Goal: Task Accomplishment & Management: Complete application form

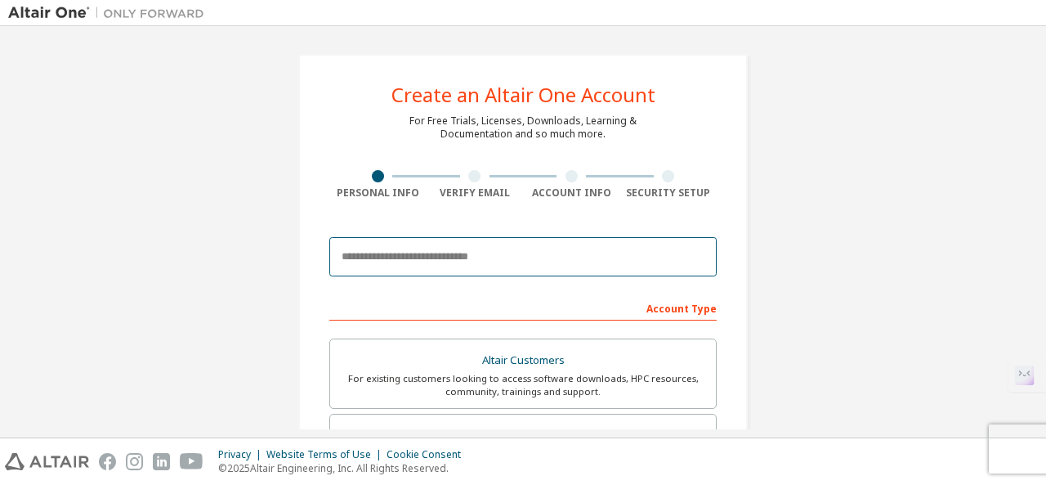
click at [509, 252] on input "email" at bounding box center [522, 256] width 387 height 39
type input "**********"
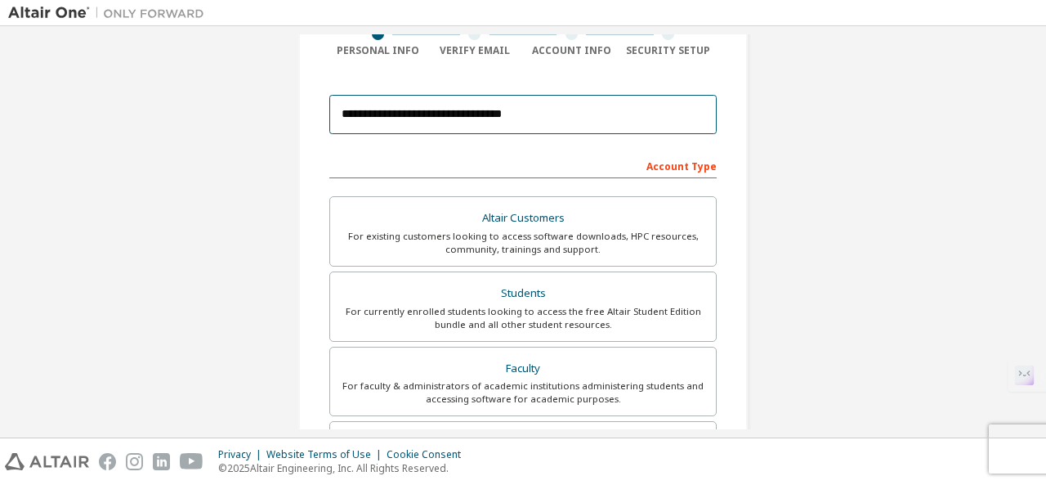
scroll to position [143, 0]
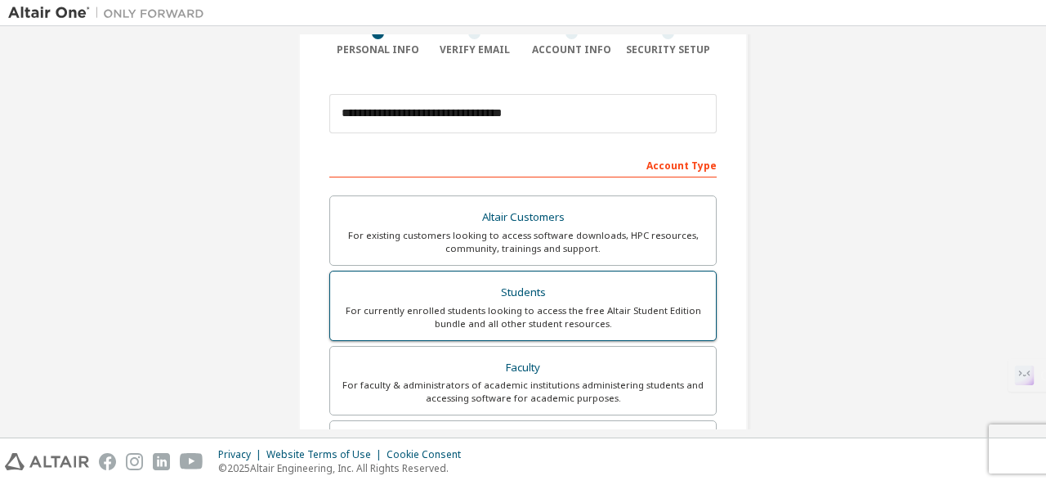
click at [507, 306] on div "For currently enrolled students looking to access the free Altair Student Editi…" at bounding box center [523, 317] width 366 height 26
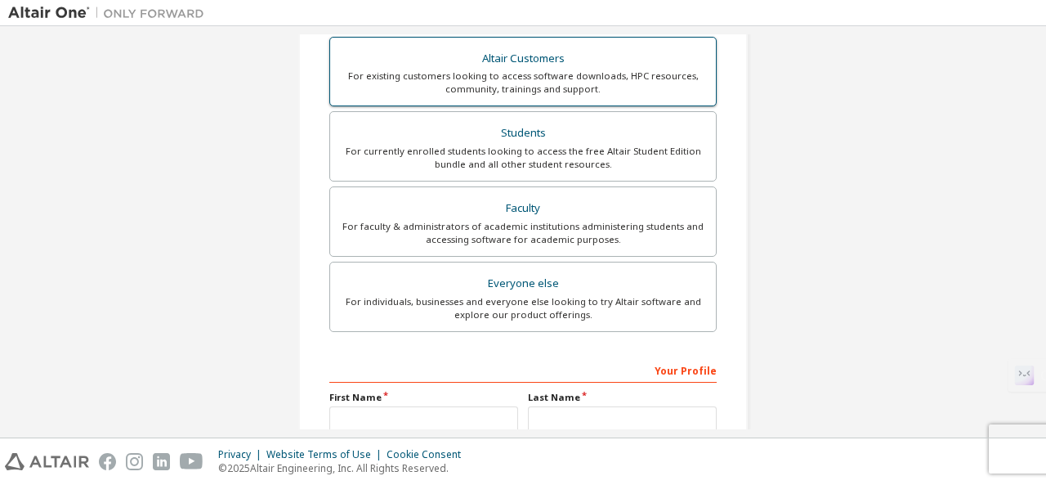
scroll to position [353, 0]
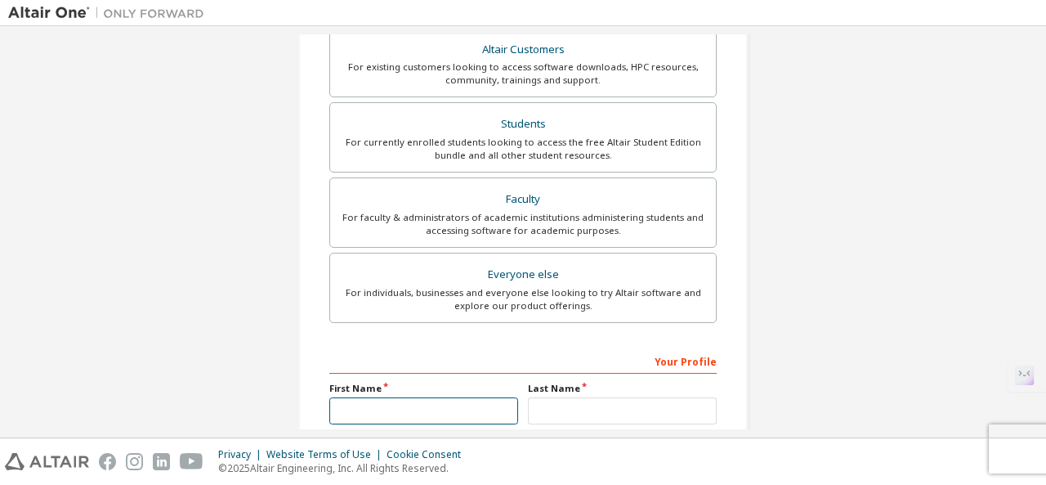
click at [431, 414] on input "text" at bounding box center [423, 410] width 189 height 27
type input "*****"
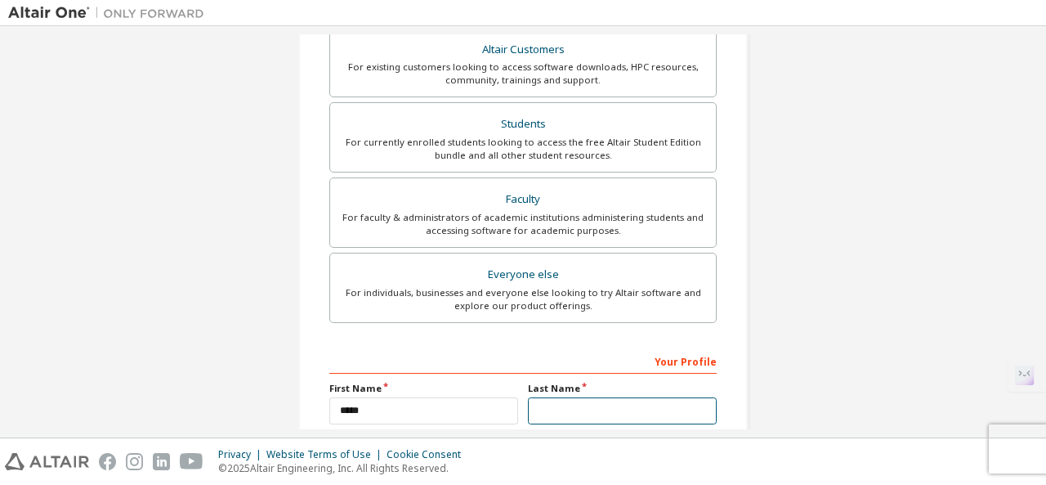
click at [556, 409] on input "text" at bounding box center [622, 410] width 189 height 27
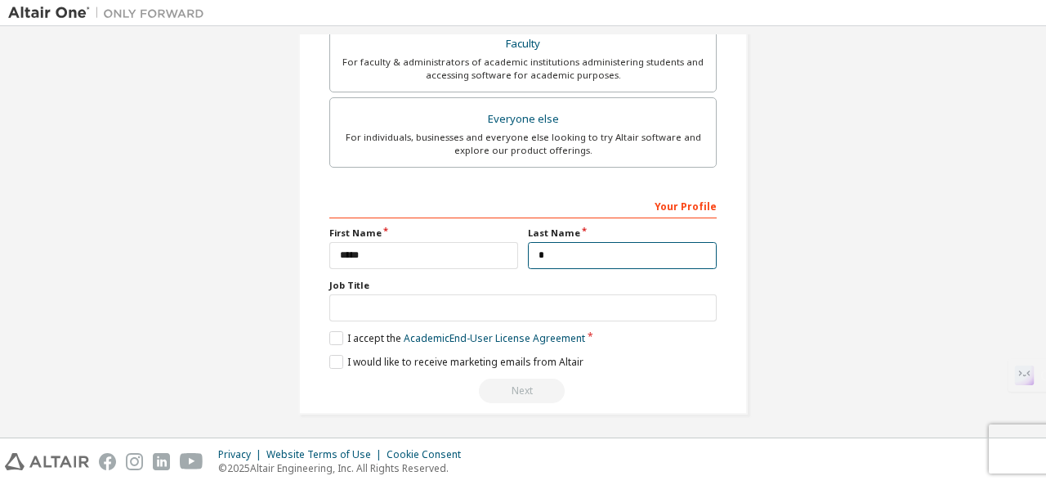
type input "*"
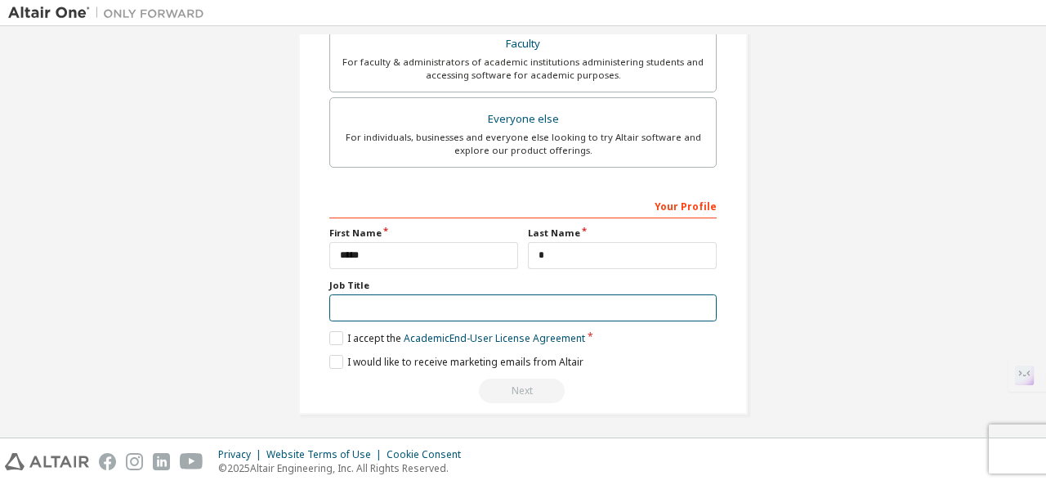
click at [407, 310] on input "text" at bounding box center [522, 307] width 387 height 27
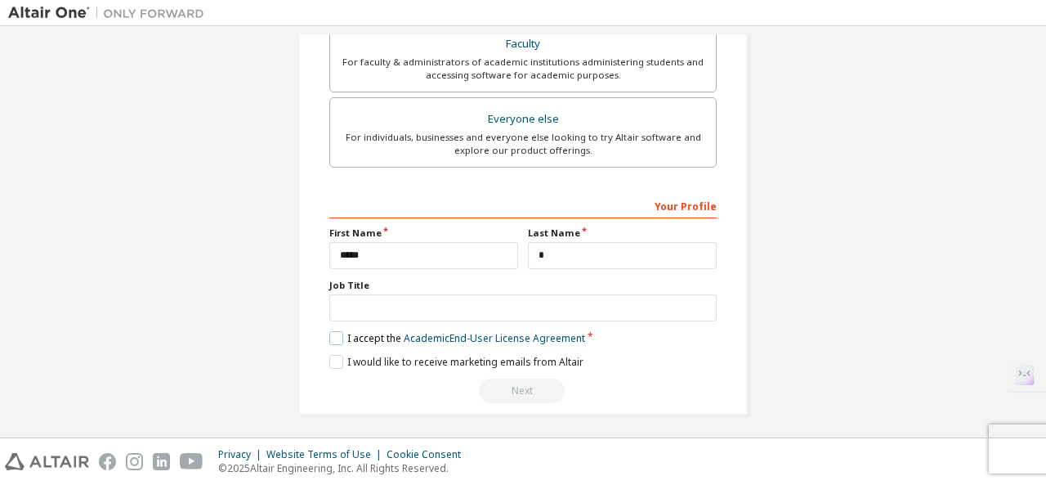
click at [333, 336] on label "I accept the Academic End-User License Agreement" at bounding box center [457, 338] width 256 height 14
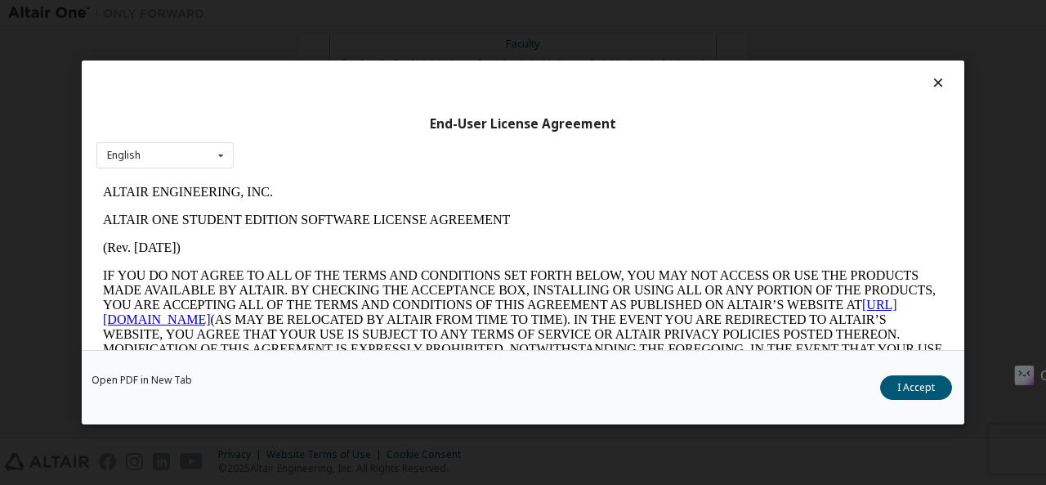
scroll to position [0, 0]
click at [897, 394] on button "I Accept" at bounding box center [916, 387] width 72 height 25
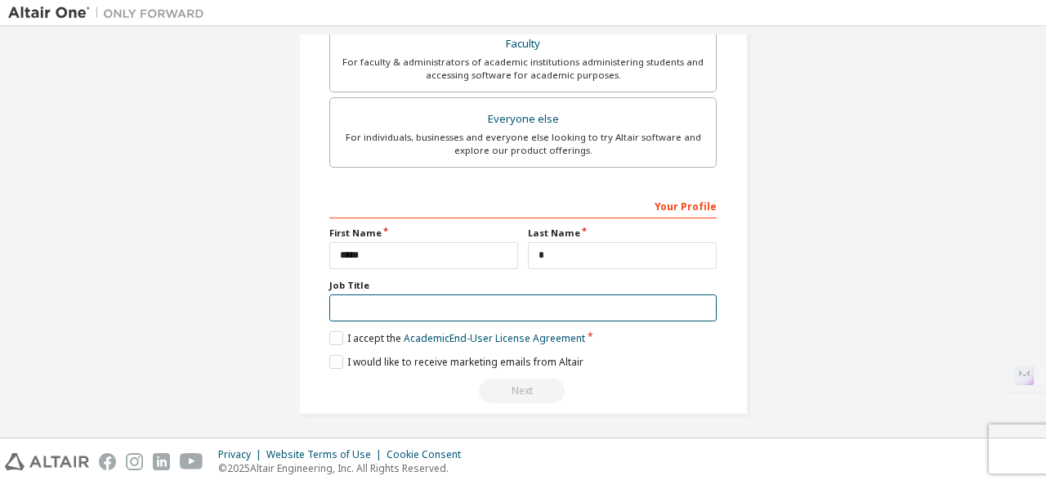
click at [460, 297] on input "text" at bounding box center [522, 307] width 387 height 27
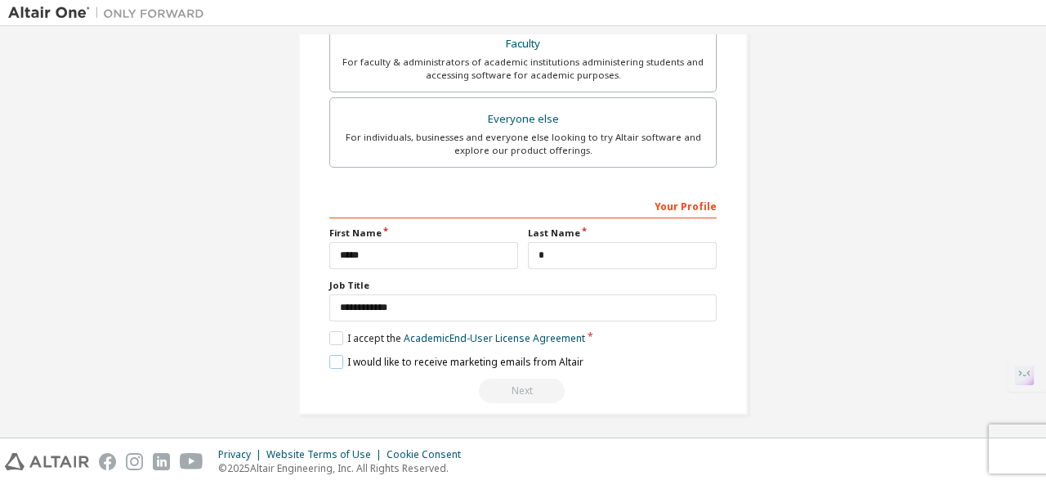
click at [333, 355] on label "I would like to receive marketing emails from Altair" at bounding box center [456, 362] width 254 height 14
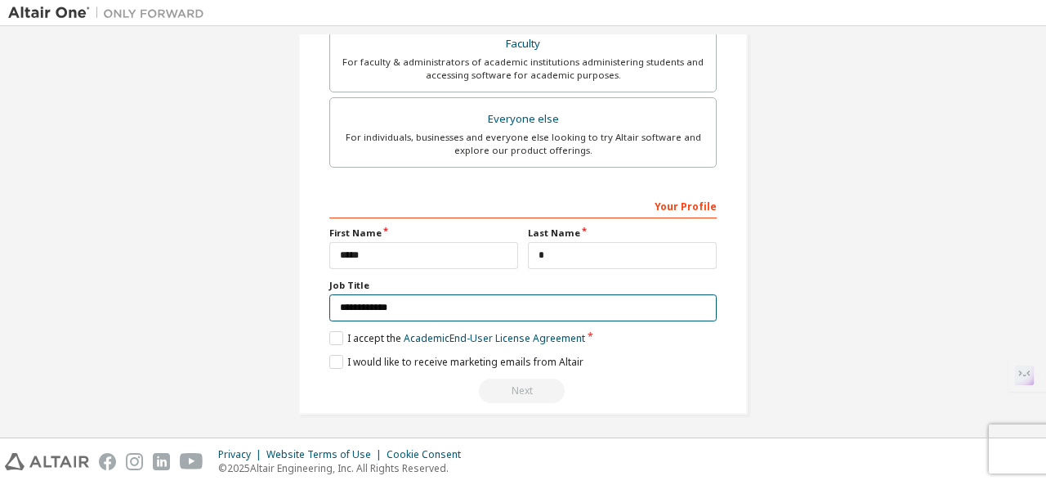
click at [445, 300] on input "**********" at bounding box center [522, 307] width 387 height 27
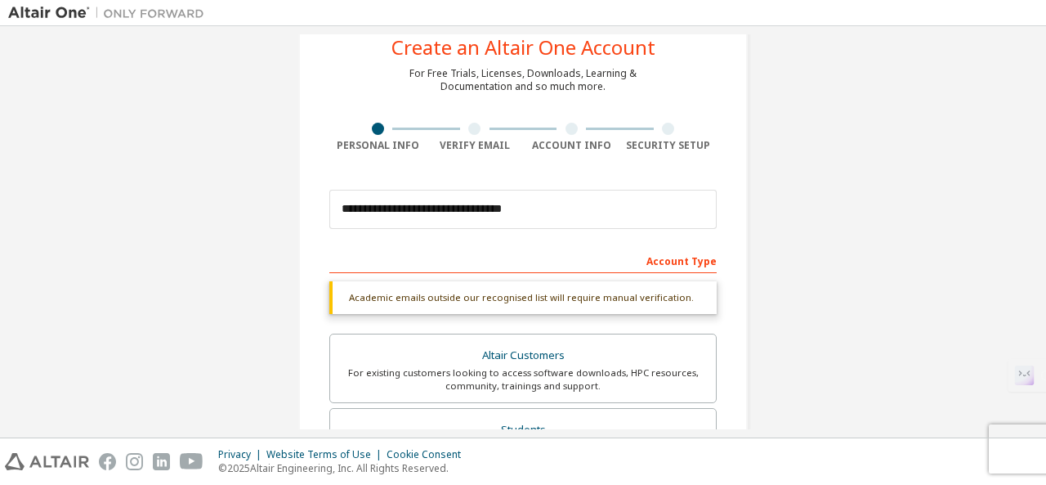
scroll to position [47, 0]
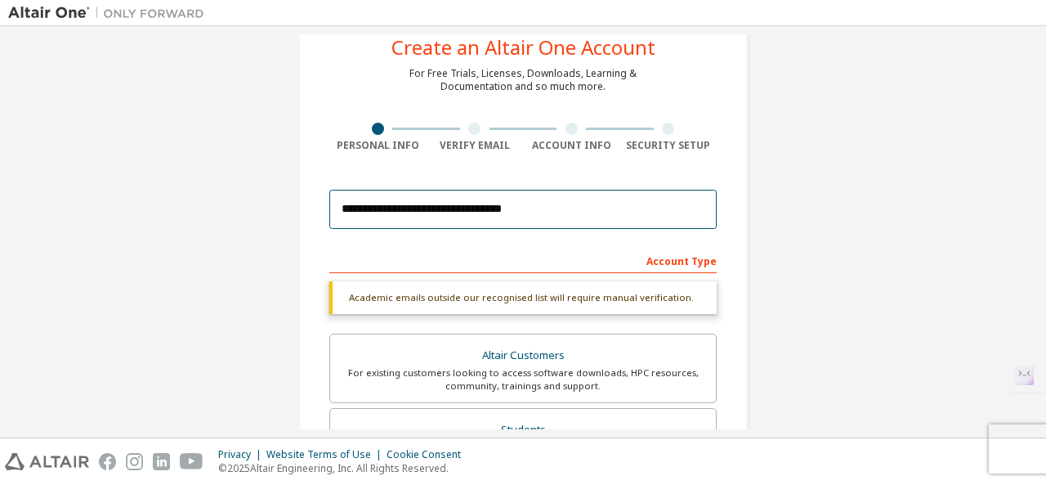
click at [423, 203] on input "**********" at bounding box center [522, 209] width 387 height 39
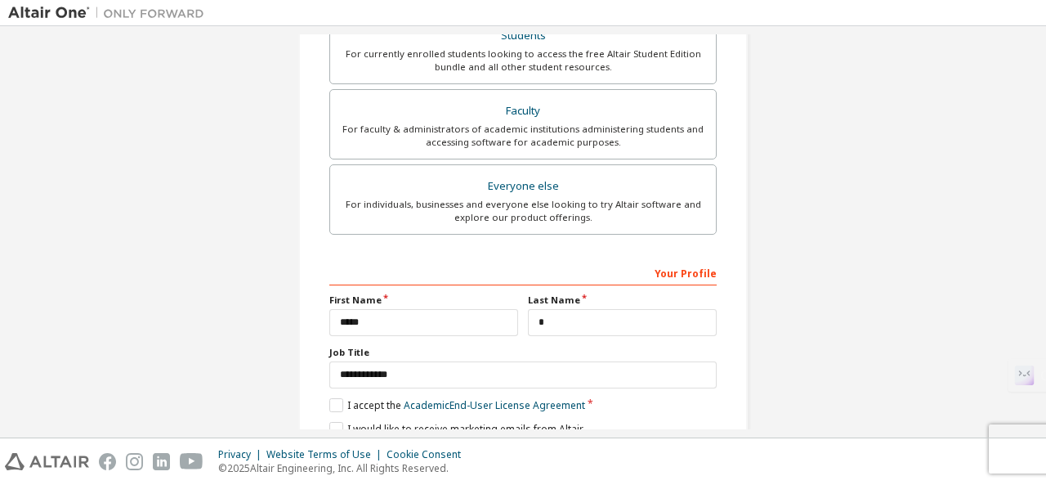
scroll to position [508, 0]
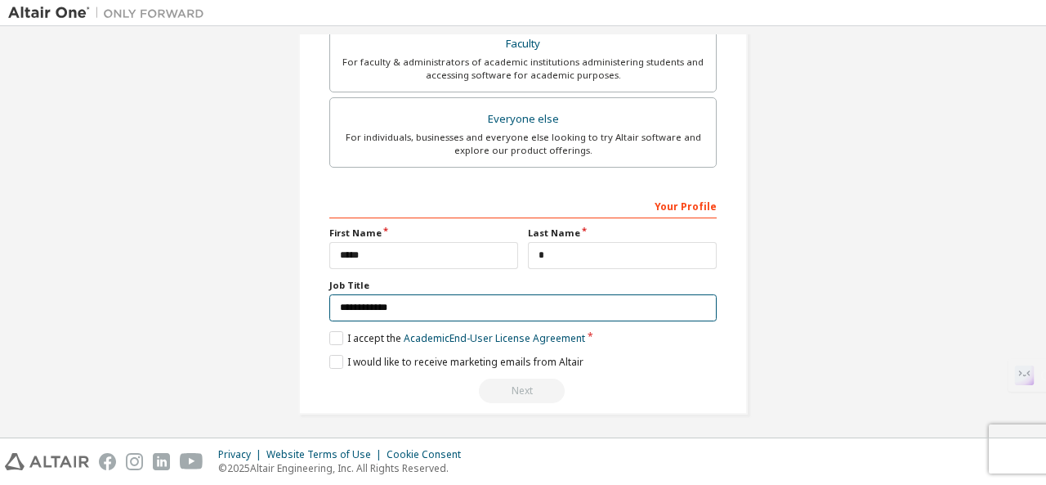
click at [441, 295] on input "**********" at bounding box center [522, 307] width 387 height 27
type input "*"
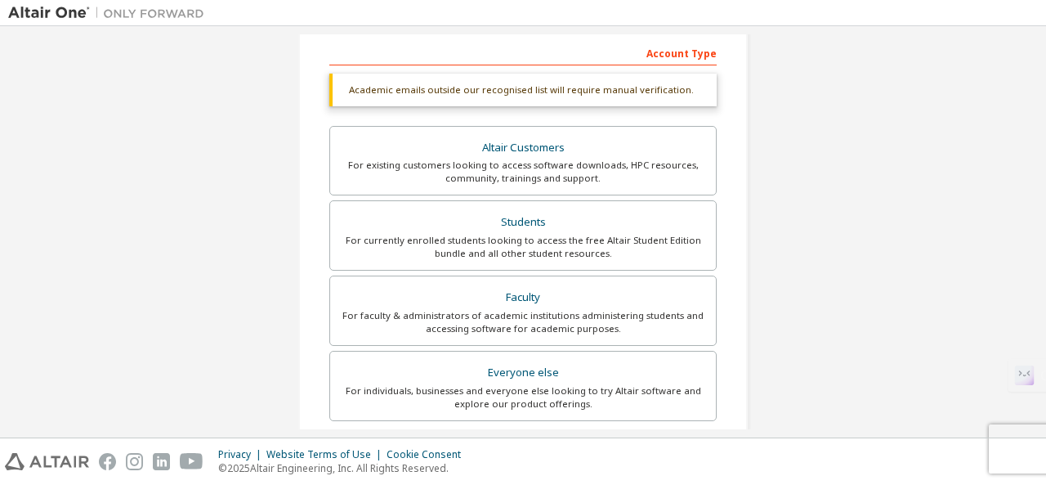
scroll to position [188, 0]
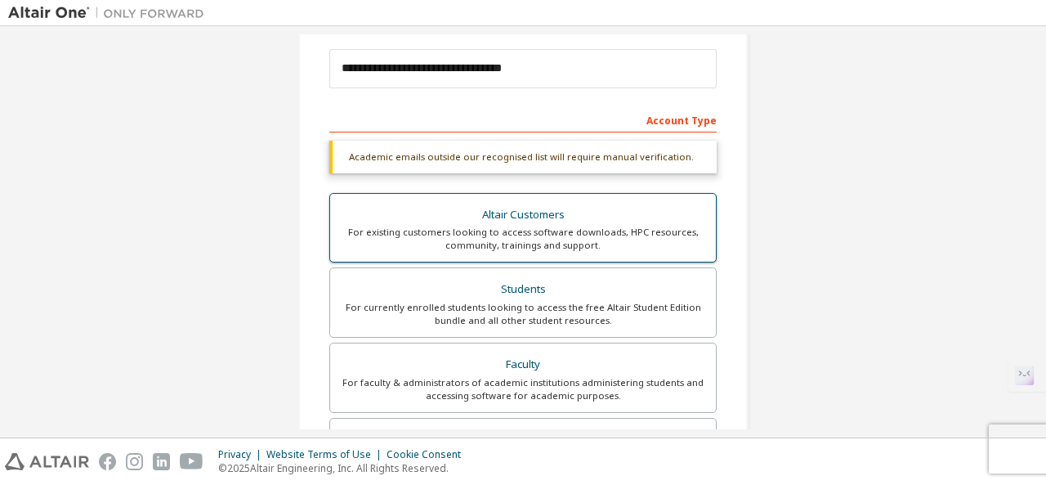
click at [485, 211] on div "Altair Customers" at bounding box center [523, 214] width 366 height 23
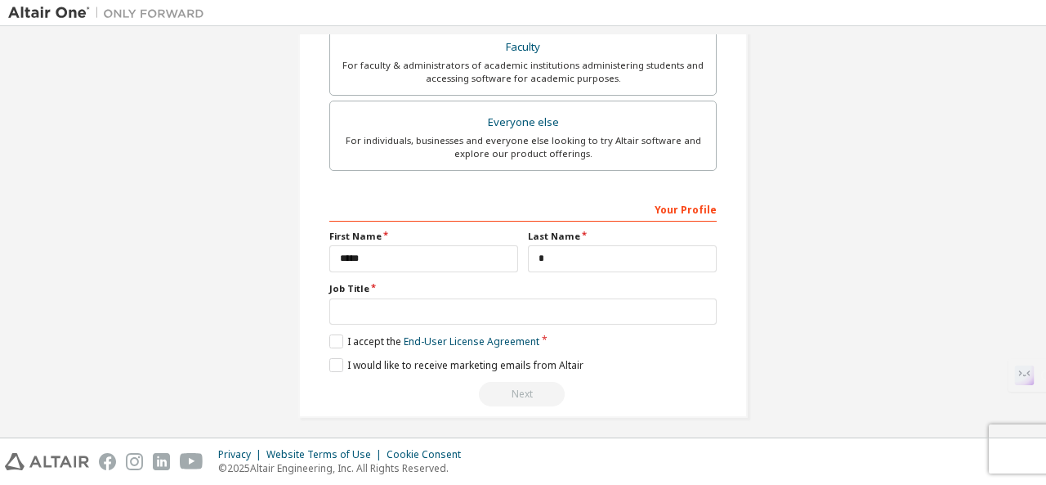
scroll to position [522, 0]
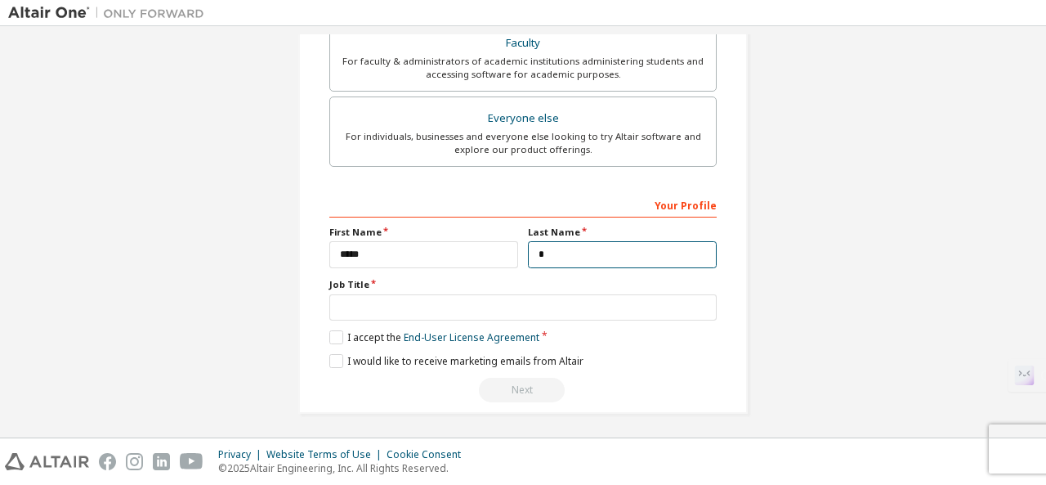
click at [562, 248] on input "*" at bounding box center [622, 254] width 189 height 27
type input "*"
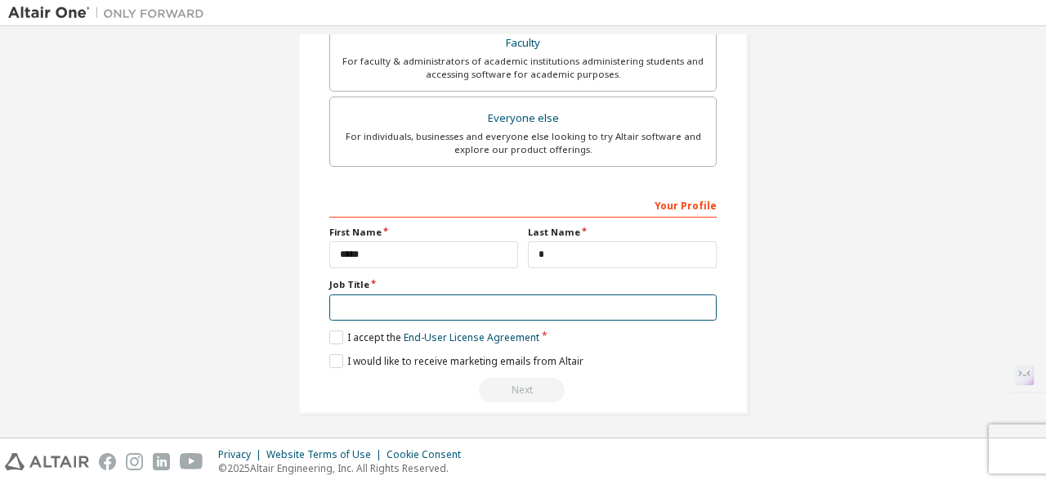
click at [430, 310] on input "text" at bounding box center [522, 307] width 387 height 27
type input "**********"
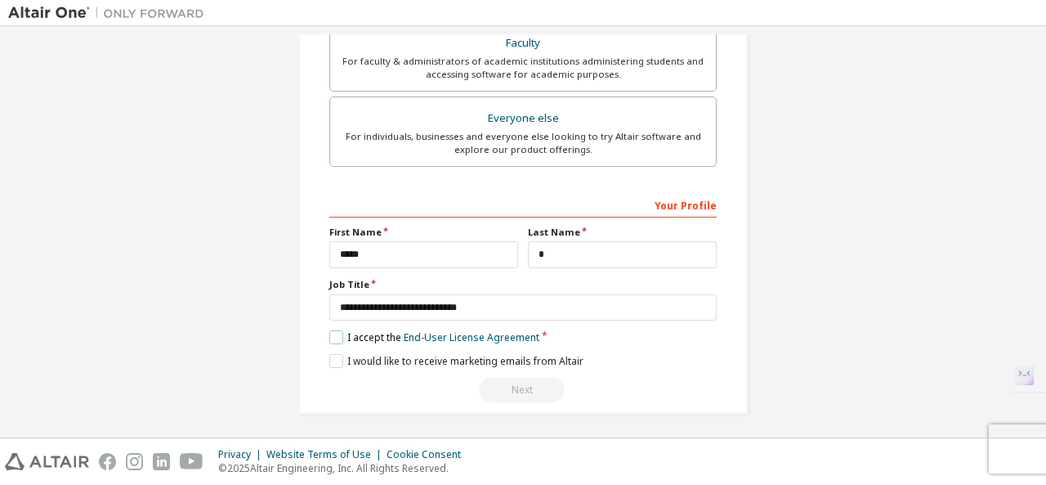
click at [330, 337] on label "I accept the End-User License Agreement" at bounding box center [434, 337] width 210 height 14
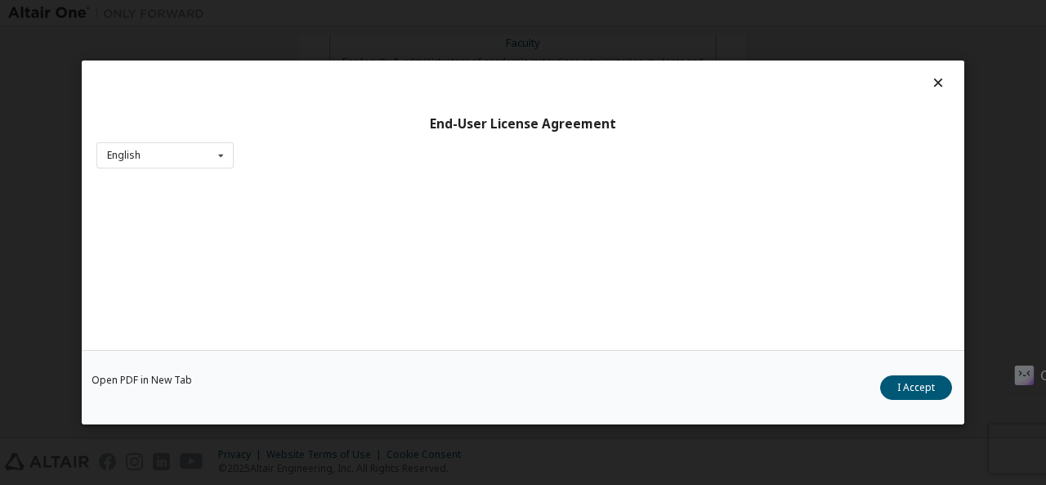
scroll to position [64, 0]
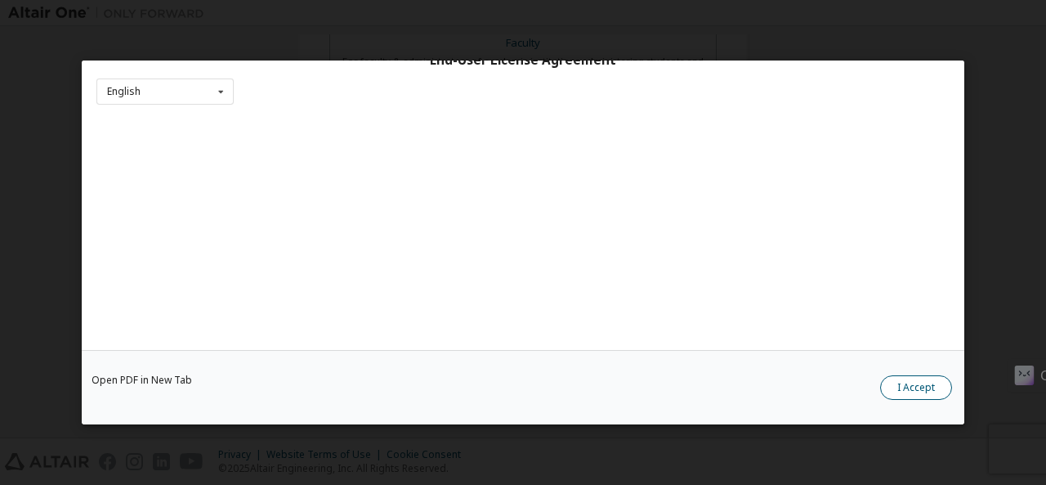
click at [899, 385] on button "I Accept" at bounding box center [916, 387] width 72 height 25
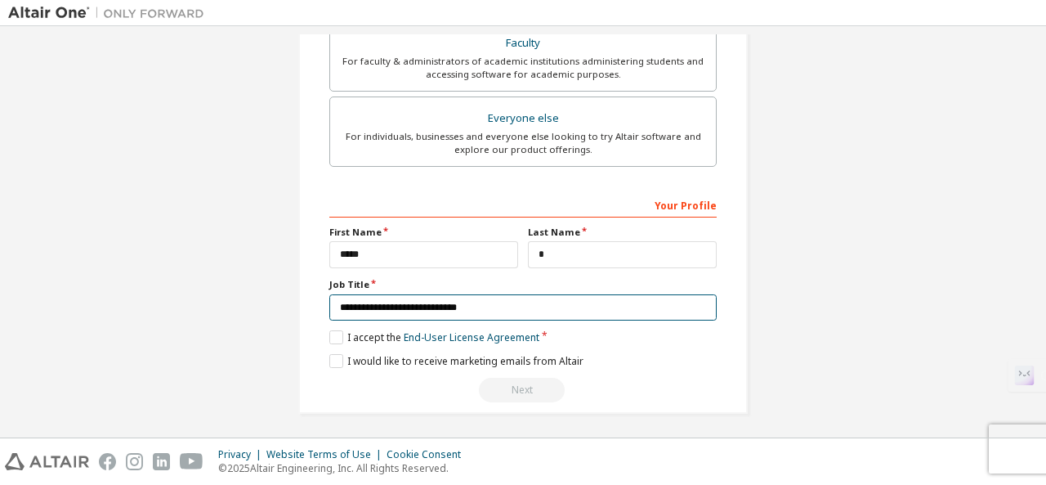
click at [526, 305] on input "**********" at bounding box center [522, 307] width 387 height 27
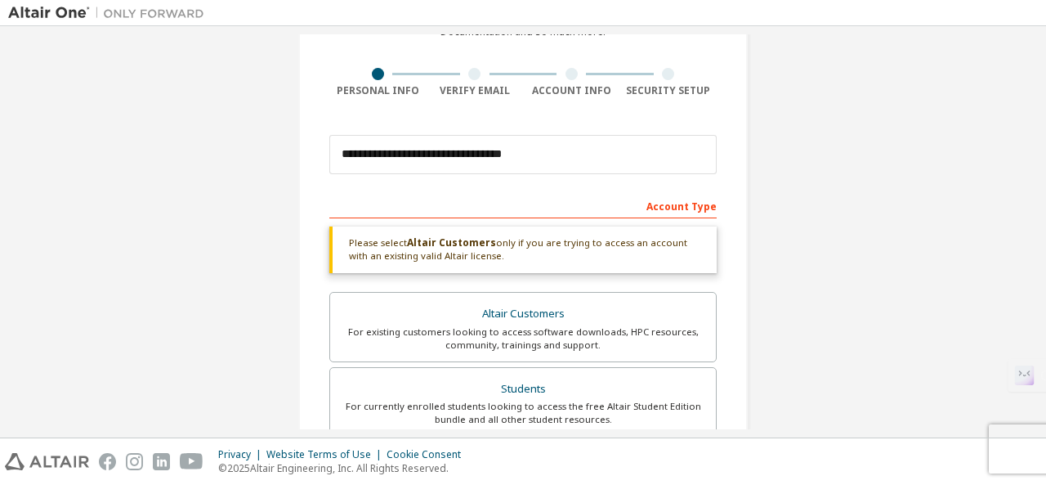
scroll to position [174, 0]
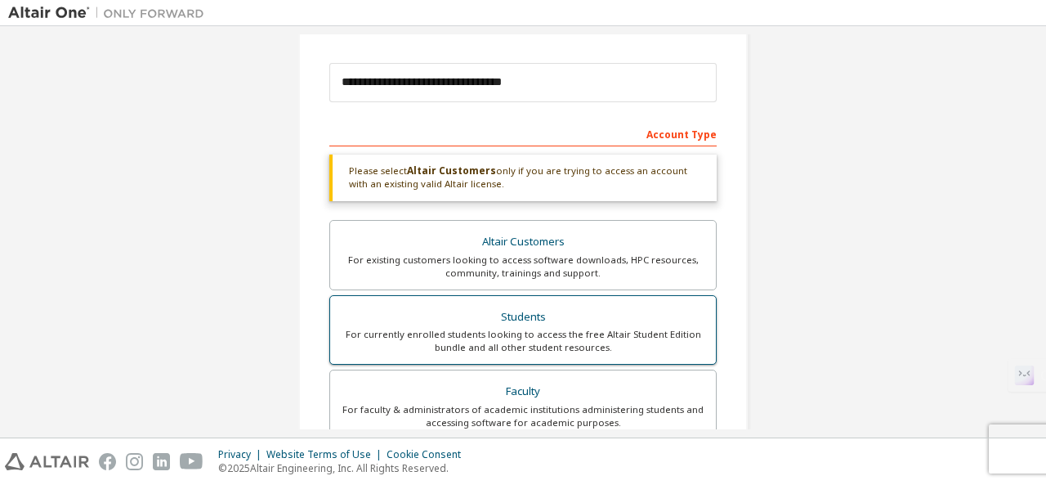
click at [518, 332] on div "For currently enrolled students looking to access the free Altair Student Editi…" at bounding box center [523, 341] width 366 height 26
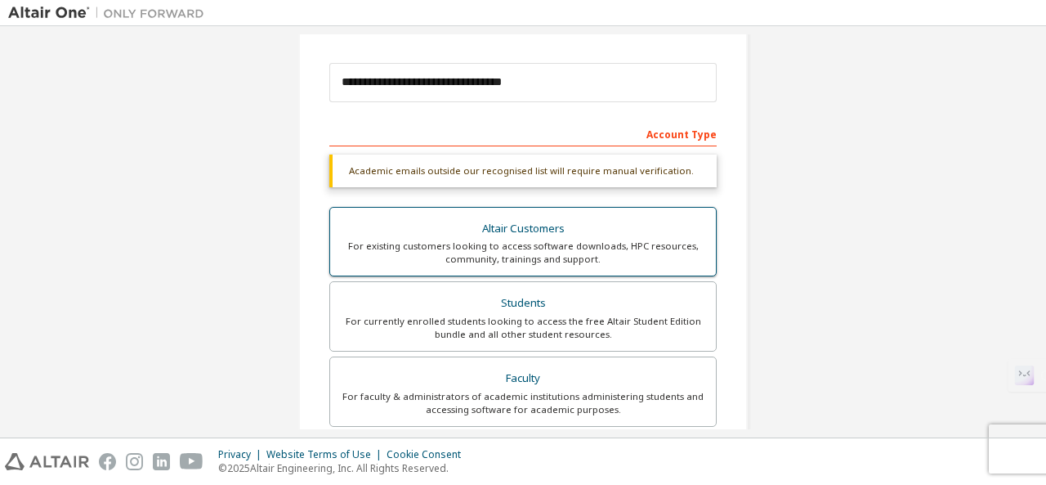
scroll to position [221, 0]
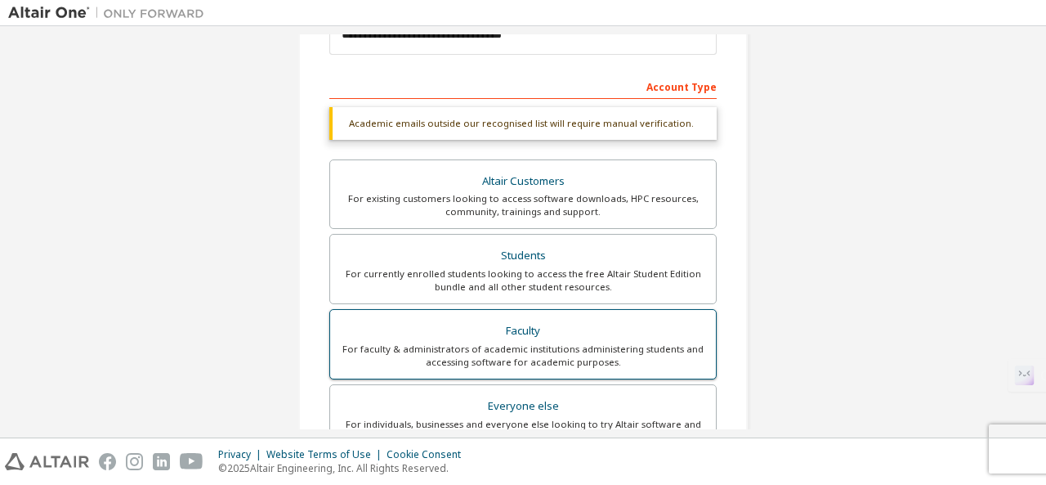
click at [523, 339] on div "Faculty" at bounding box center [523, 330] width 366 height 23
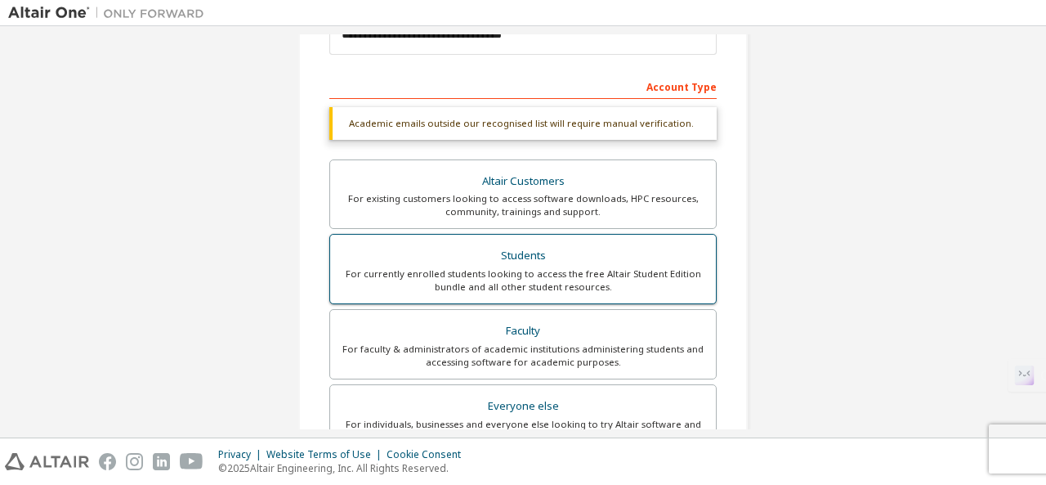
click at [520, 272] on div "For currently enrolled students looking to access the free Altair Student Editi…" at bounding box center [523, 280] width 366 height 26
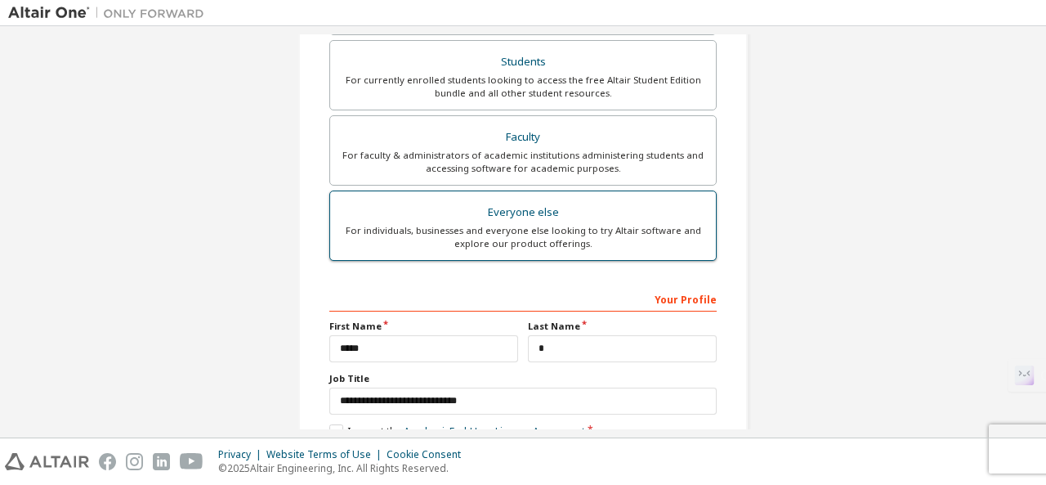
click at [516, 239] on div "For individuals, businesses and everyone else looking to try Altair software an…" at bounding box center [523, 237] width 366 height 26
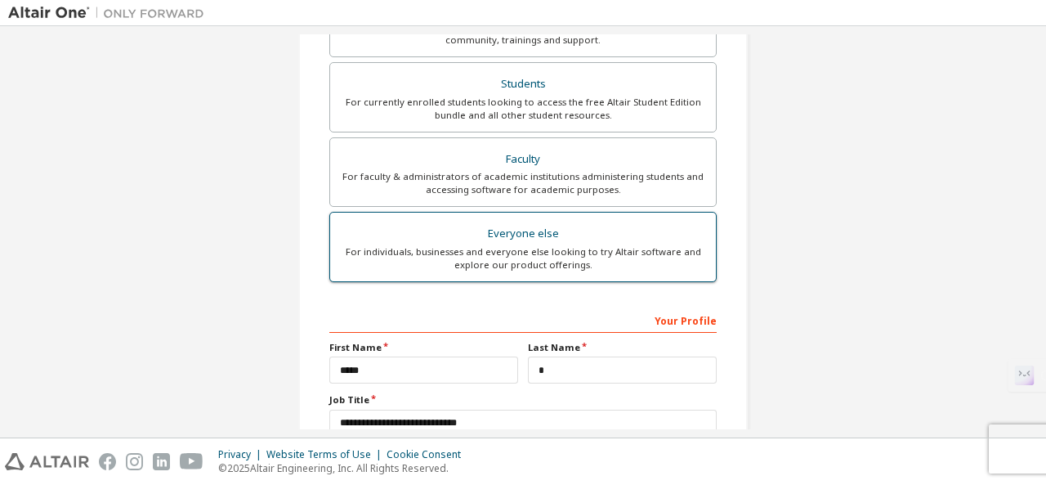
scroll to position [350, 0]
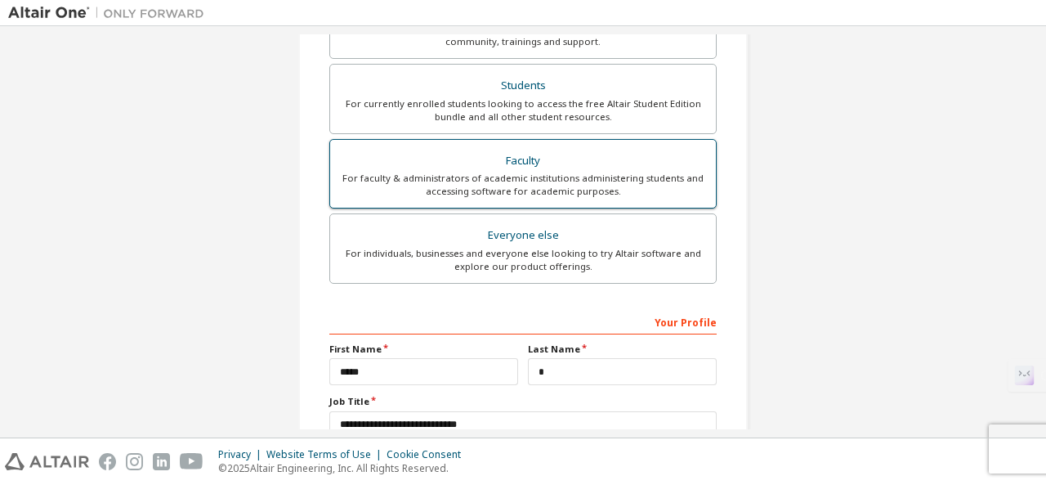
click at [529, 173] on div "For faculty & administrators of academic institutions administering students an…" at bounding box center [523, 185] width 366 height 26
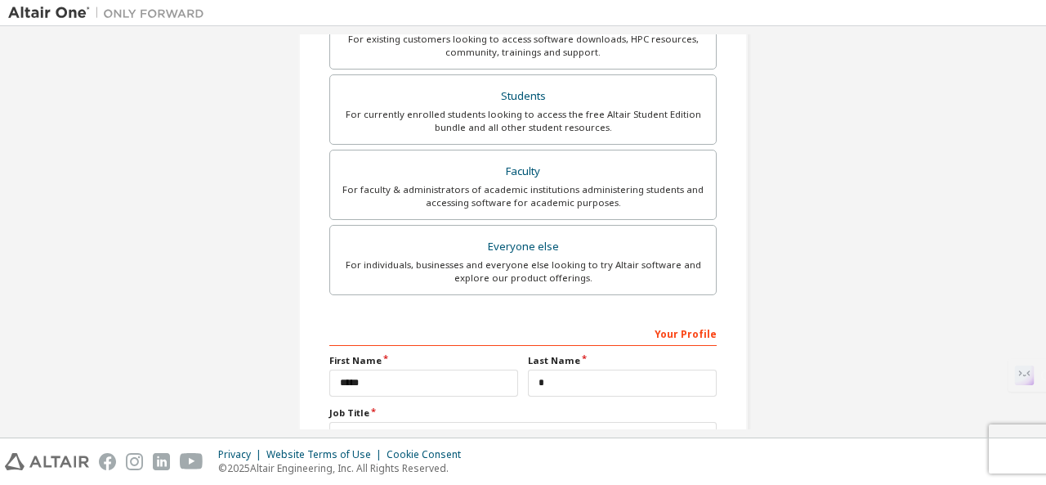
scroll to position [508, 0]
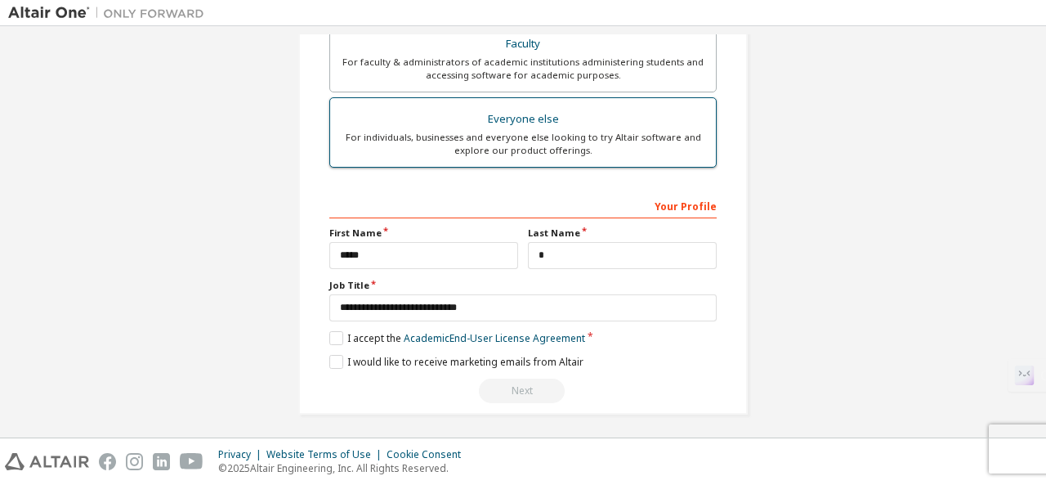
click at [472, 133] on div "For individuals, businesses and everyone else looking to try Altair software an…" at bounding box center [523, 144] width 366 height 26
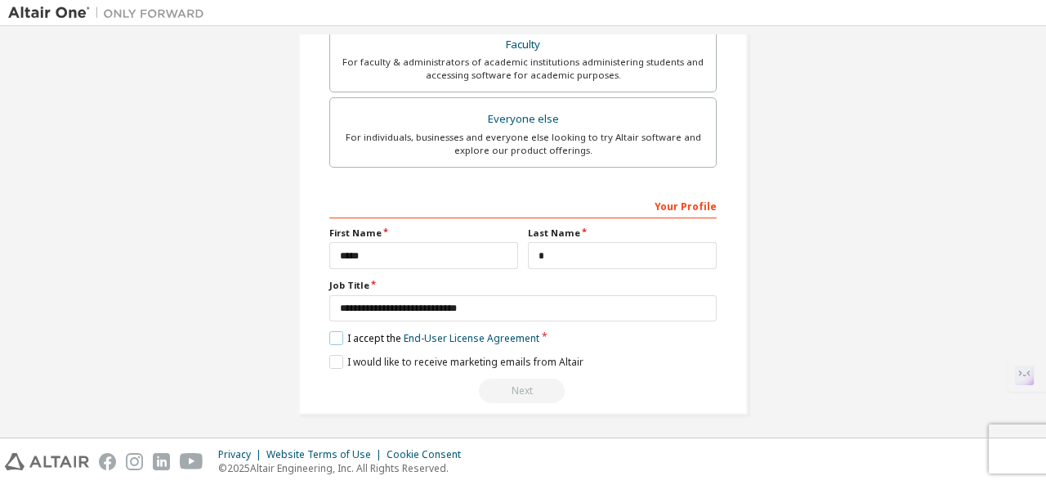
click at [335, 331] on label "I accept the End-User License Agreement" at bounding box center [434, 338] width 210 height 14
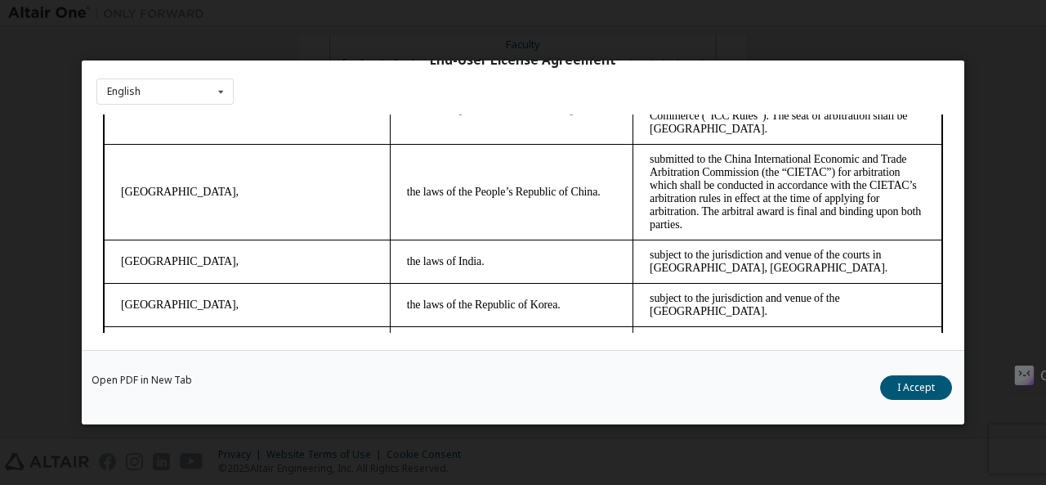
scroll to position [4451, 0]
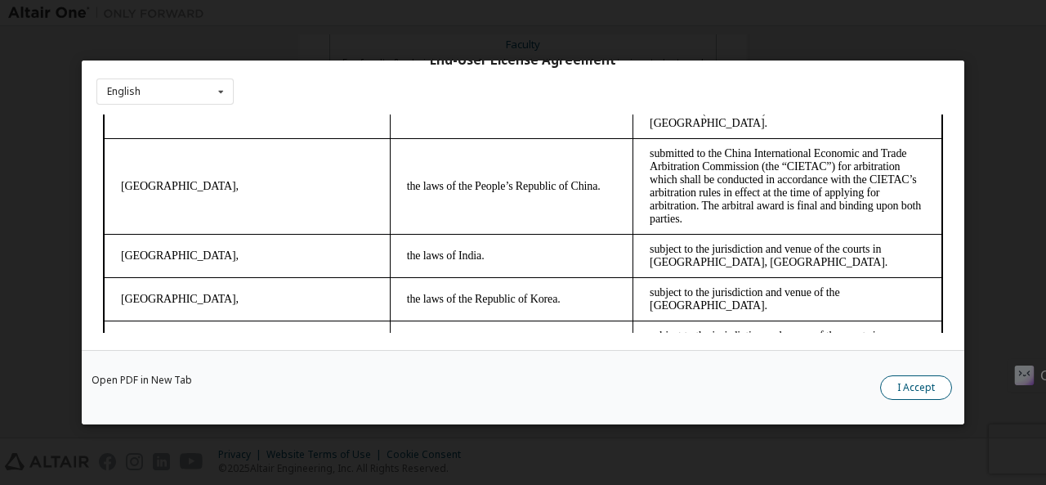
click at [914, 380] on button "I Accept" at bounding box center [916, 387] width 72 height 25
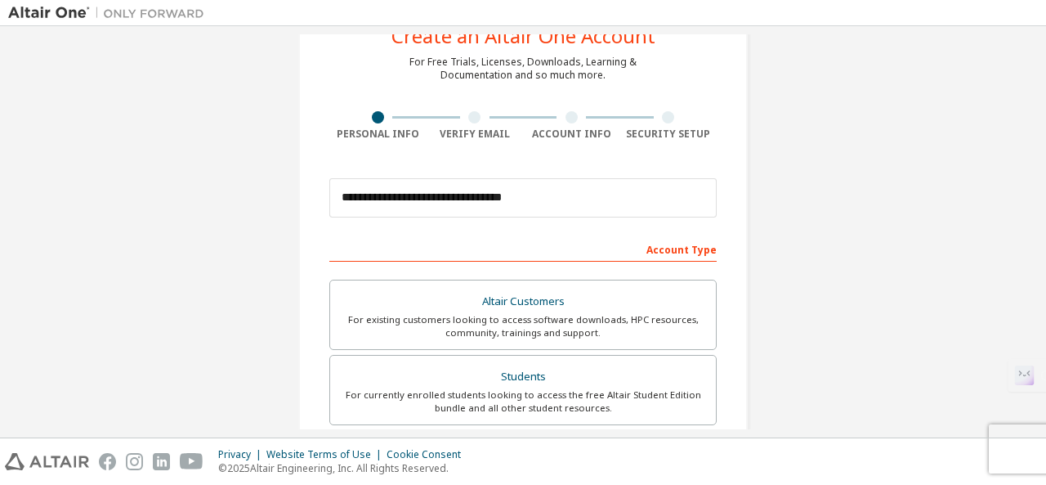
scroll to position [0, 0]
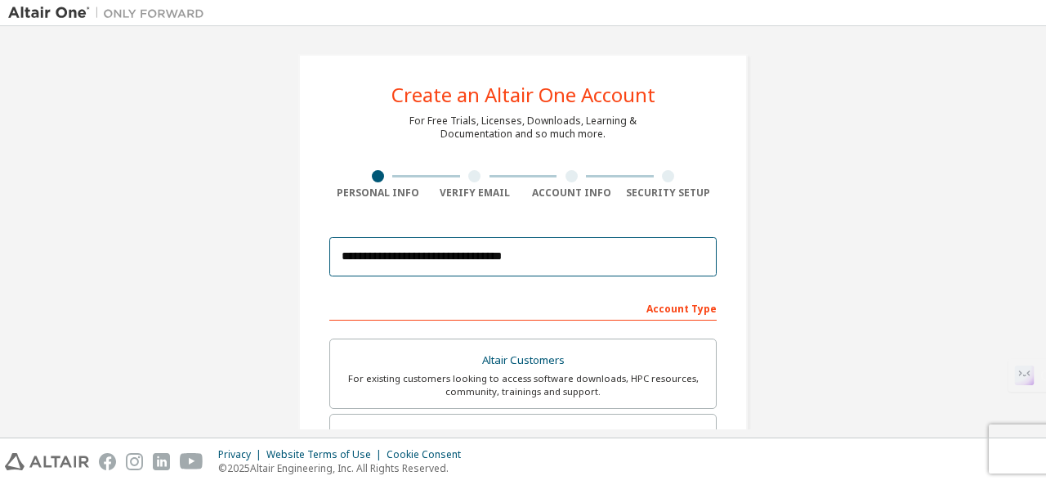
click at [393, 262] on input "**********" at bounding box center [522, 256] width 387 height 39
click at [468, 266] on input "**********" at bounding box center [522, 256] width 387 height 39
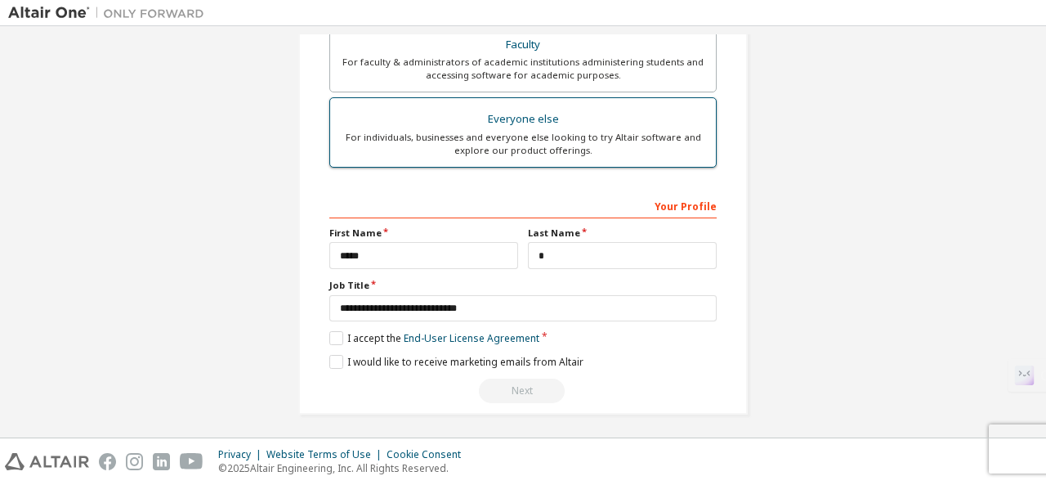
click at [575, 123] on div "Everyone else" at bounding box center [523, 119] width 366 height 23
click at [510, 138] on div "For individuals, businesses and everyone else looking to try Altair software an…" at bounding box center [523, 144] width 366 height 26
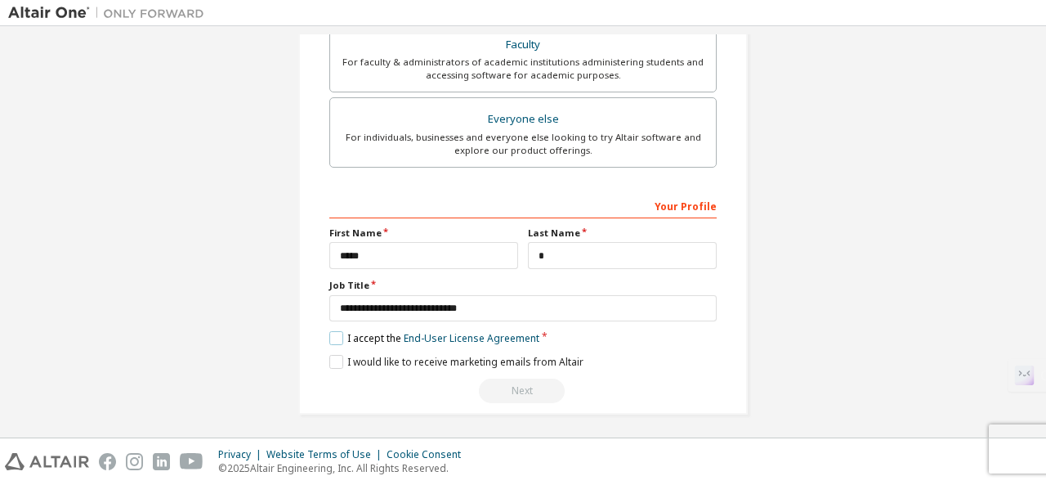
click at [337, 335] on label "I accept the End-User License Agreement" at bounding box center [434, 338] width 210 height 14
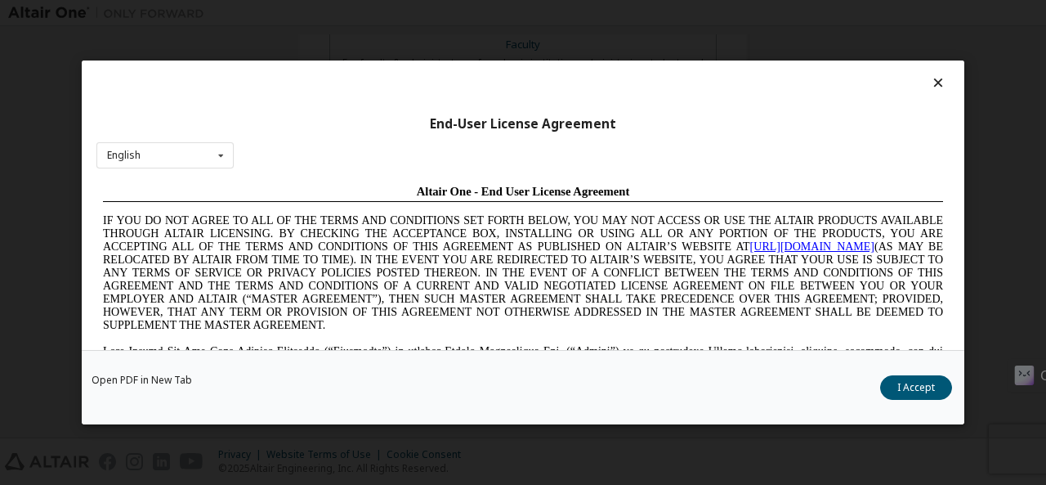
scroll to position [0, 0]
click at [930, 82] on icon at bounding box center [938, 82] width 17 height 15
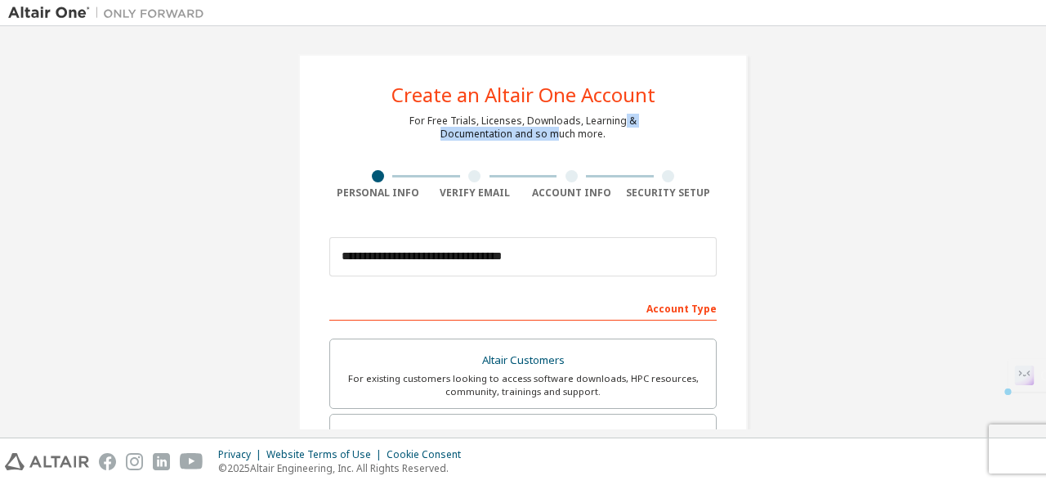
drag, startPoint x: 552, startPoint y: 145, endPoint x: 618, endPoint y: 114, distance: 72.7
click at [618, 114] on div "**********" at bounding box center [522, 467] width 449 height 826
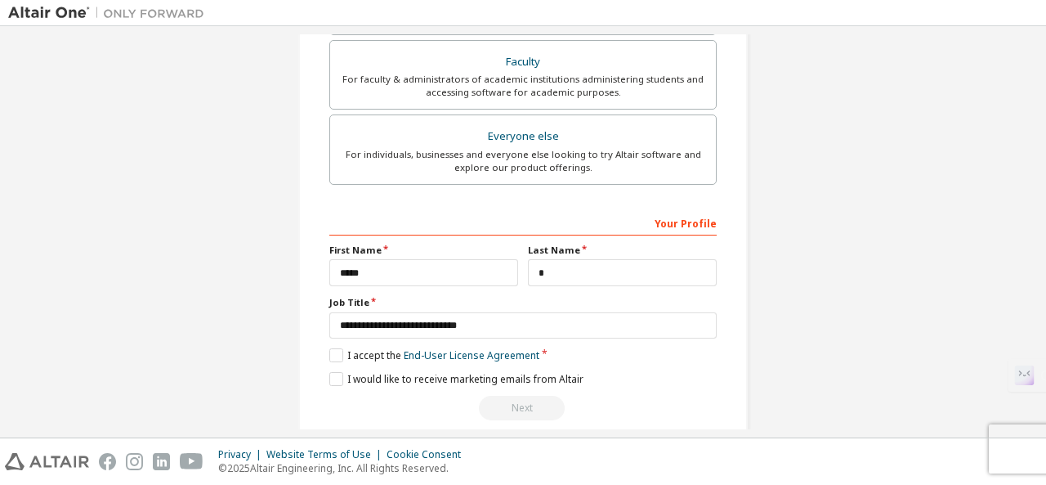
scroll to position [466, 0]
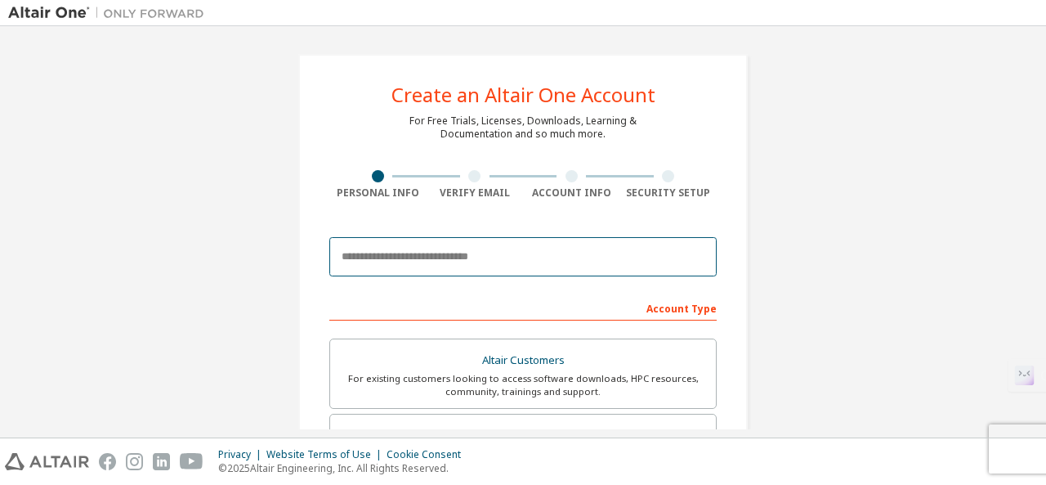
click at [409, 257] on input "email" at bounding box center [522, 256] width 387 height 39
type input "**********"
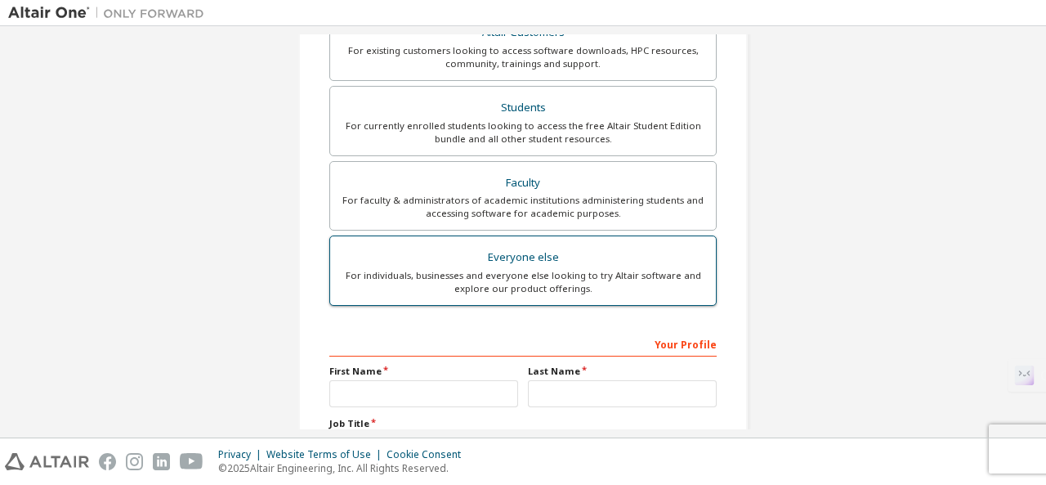
scroll to position [328, 0]
click at [531, 237] on label "Everyone else For individuals, businesses and everyone else looking to try Alta…" at bounding box center [522, 270] width 387 height 70
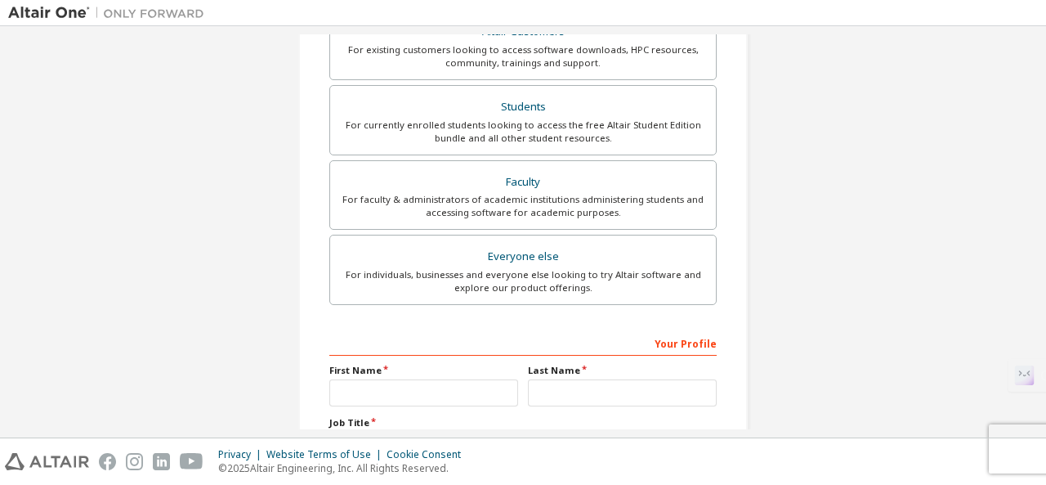
scroll to position [466, 0]
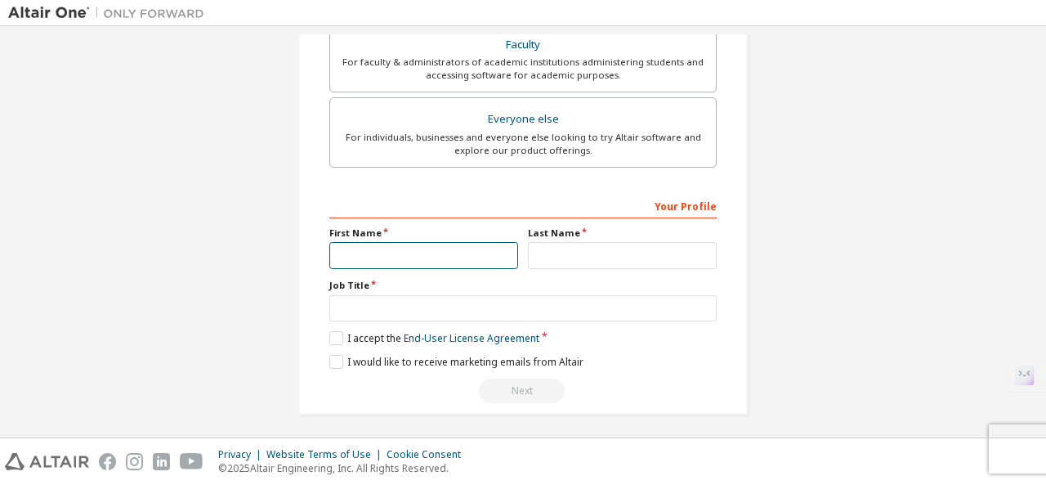
click at [373, 251] on input "text" at bounding box center [423, 255] width 189 height 27
type input "*****"
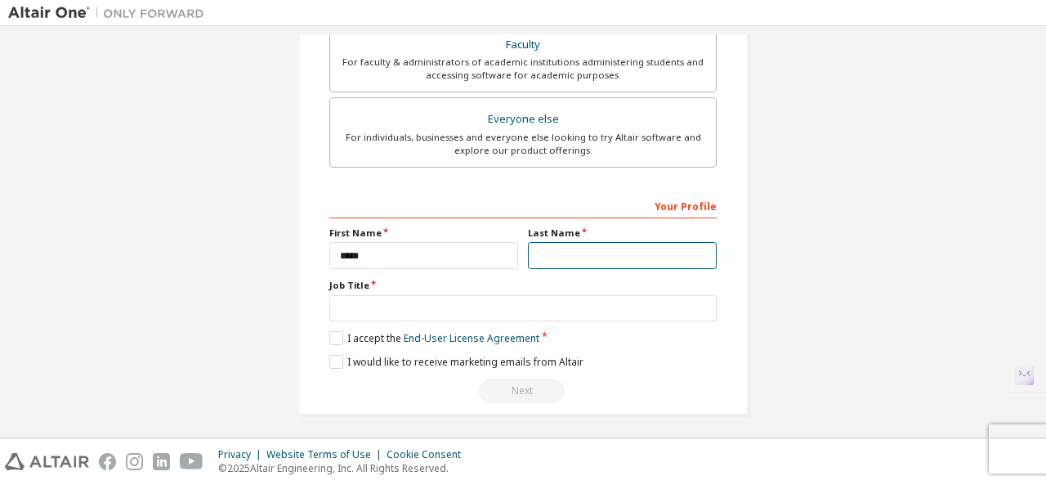
click at [536, 254] on input "text" at bounding box center [622, 255] width 189 height 27
type input "*"
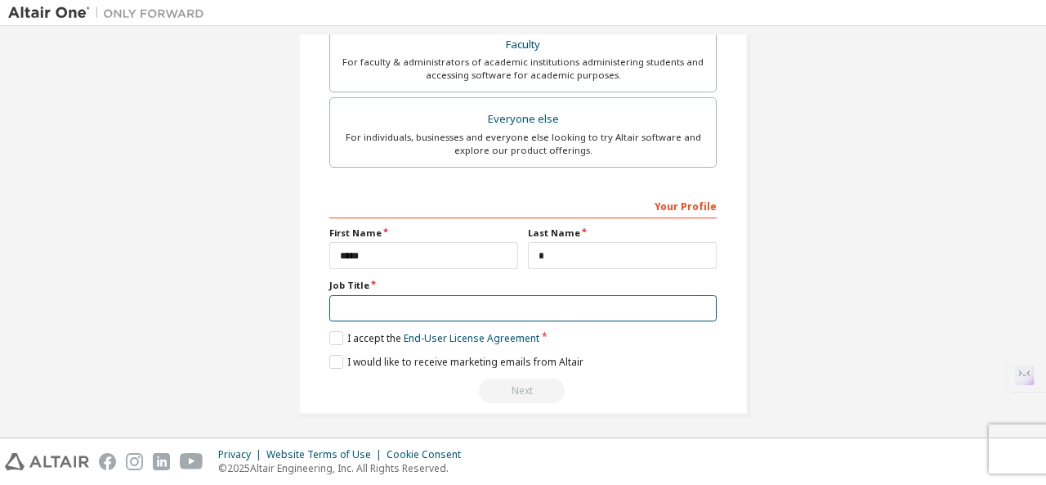
click at [413, 302] on input "text" at bounding box center [522, 308] width 387 height 27
type input "**********"
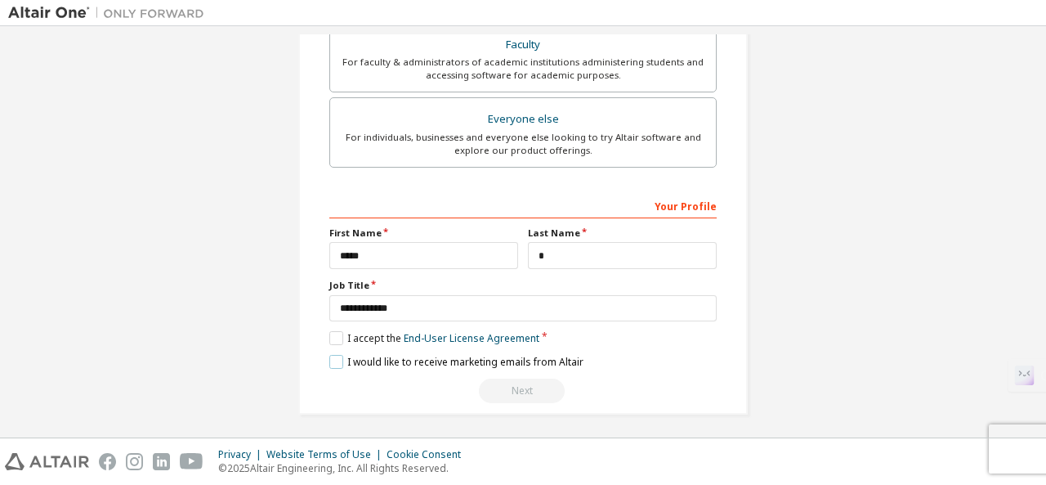
click at [330, 359] on label "I would like to receive marketing emails from Altair" at bounding box center [456, 362] width 254 height 14
click at [332, 331] on label "I accept the End-User License Agreement" at bounding box center [434, 338] width 210 height 14
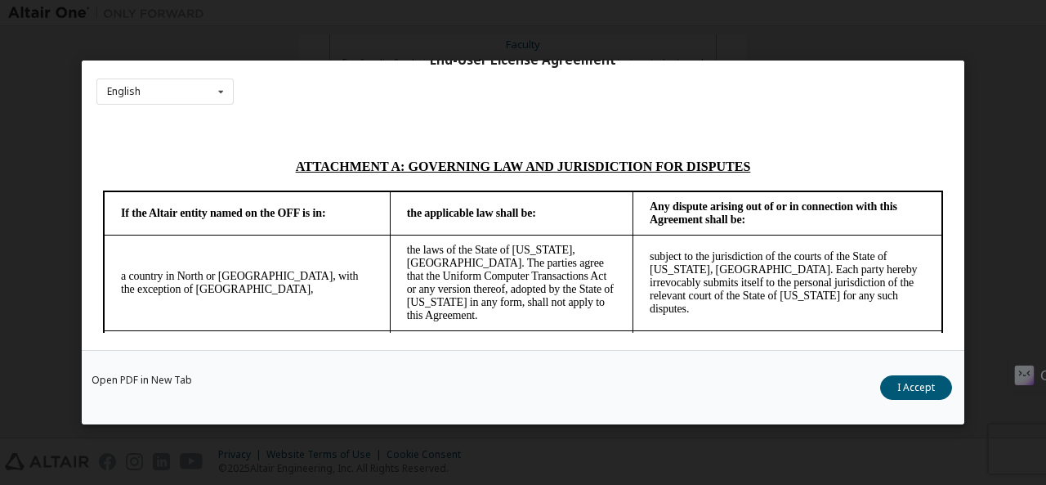
scroll to position [4451, 0]
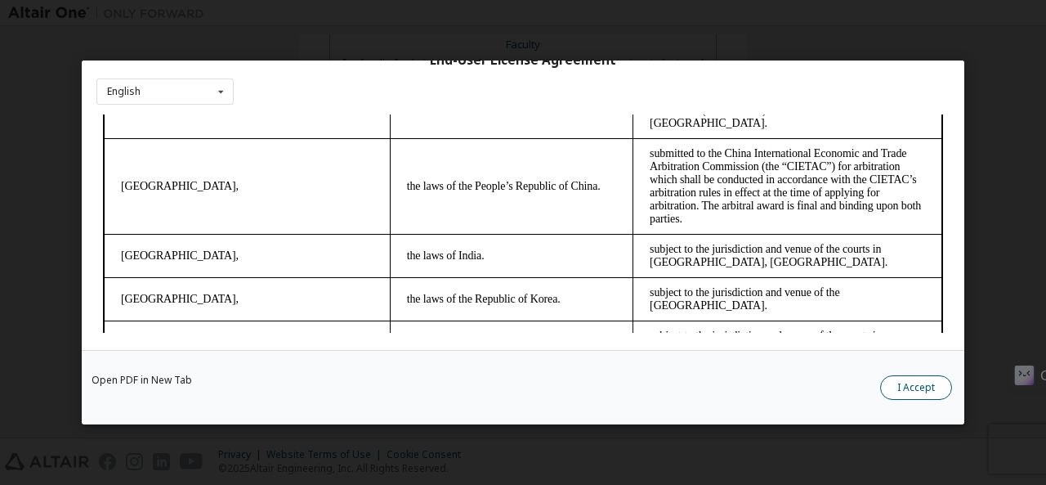
click at [920, 388] on button "I Accept" at bounding box center [916, 387] width 72 height 25
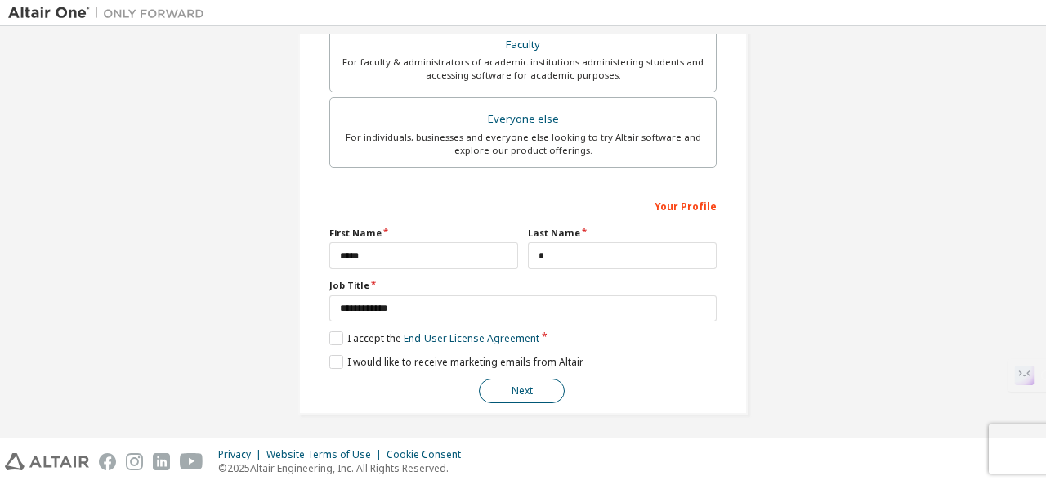
click at [529, 381] on button "Next" at bounding box center [522, 390] width 86 height 25
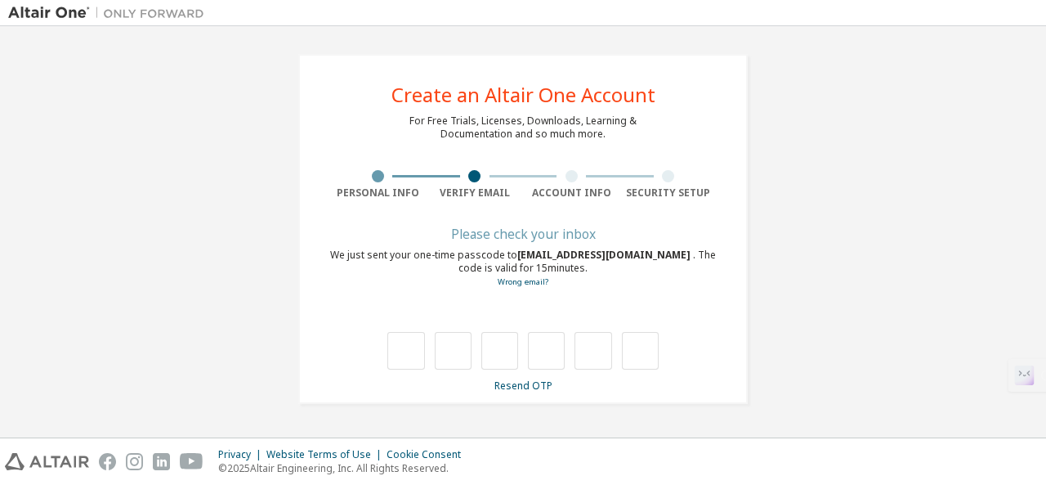
scroll to position [0, 0]
type input "*"
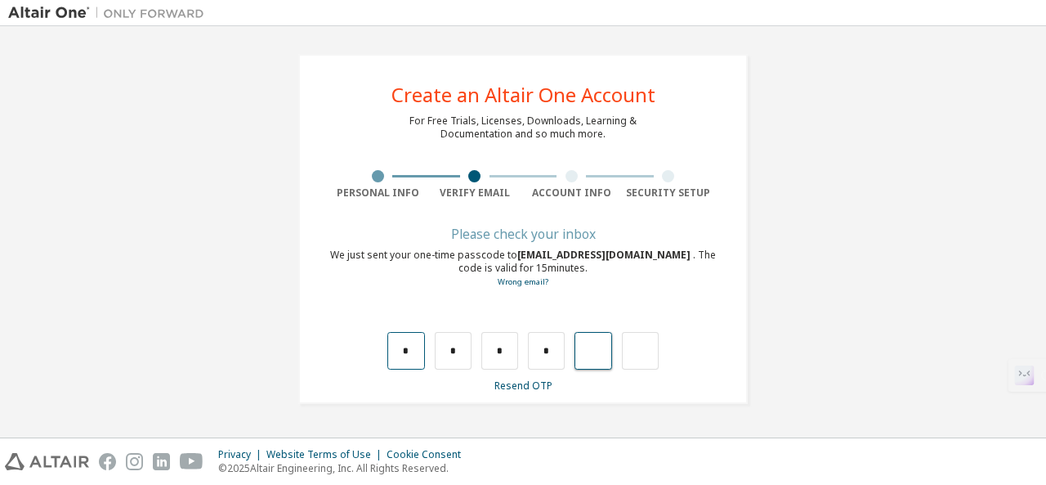
type input "*"
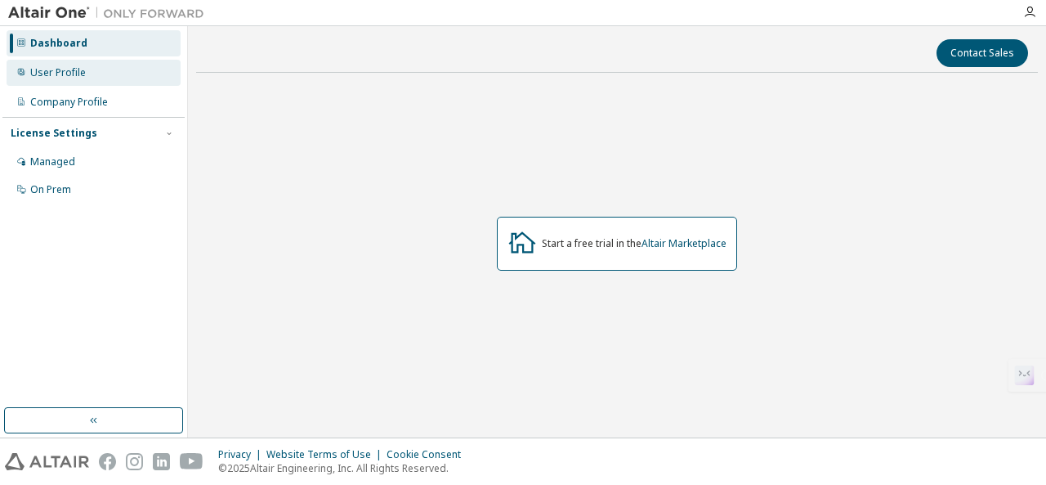
click at [74, 66] on div "User Profile" at bounding box center [58, 72] width 56 height 13
